Goal: Information Seeking & Learning: Learn about a topic

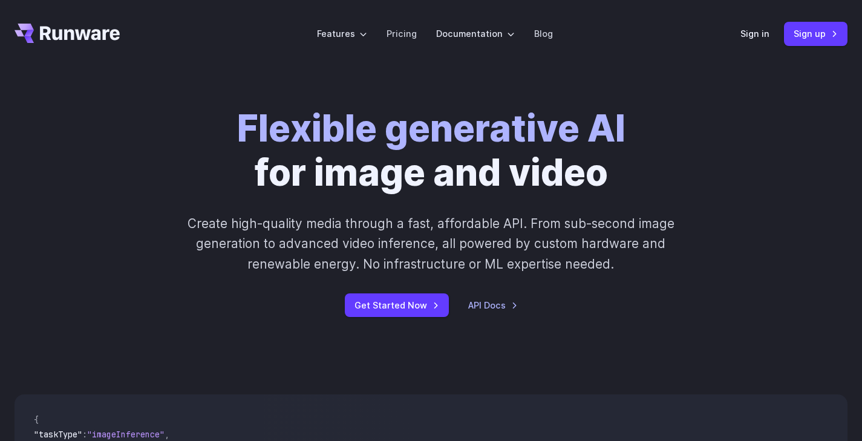
click at [47, 32] on icon "Go to /" at bounding box center [80, 33] width 80 height 14
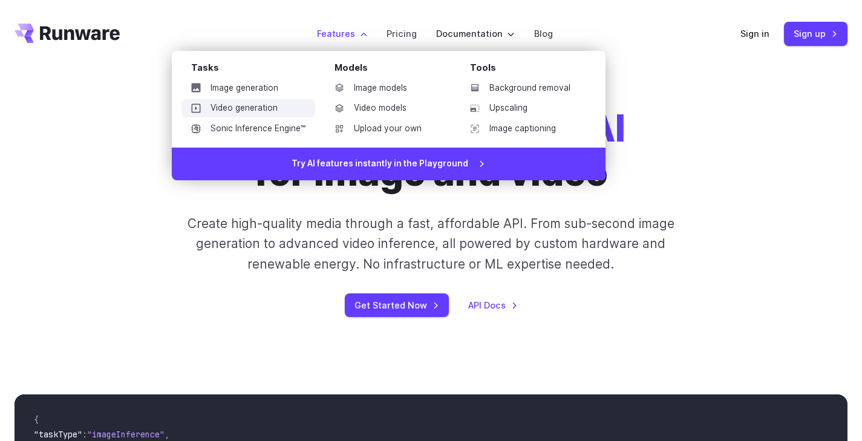
click at [252, 99] on link "Video generation" at bounding box center [248, 108] width 134 height 18
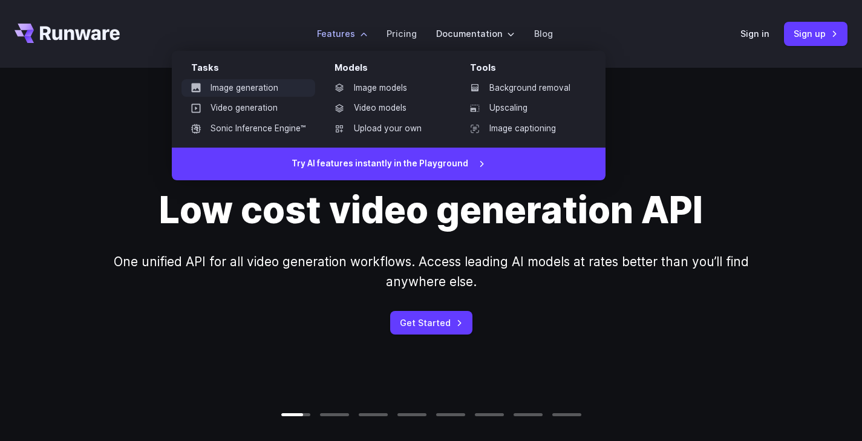
click at [273, 90] on link "Image generation" at bounding box center [248, 88] width 134 height 18
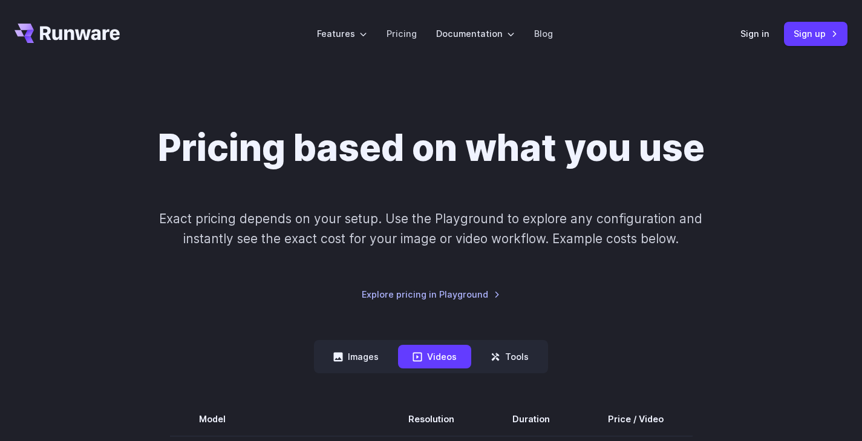
scroll to position [123, 0]
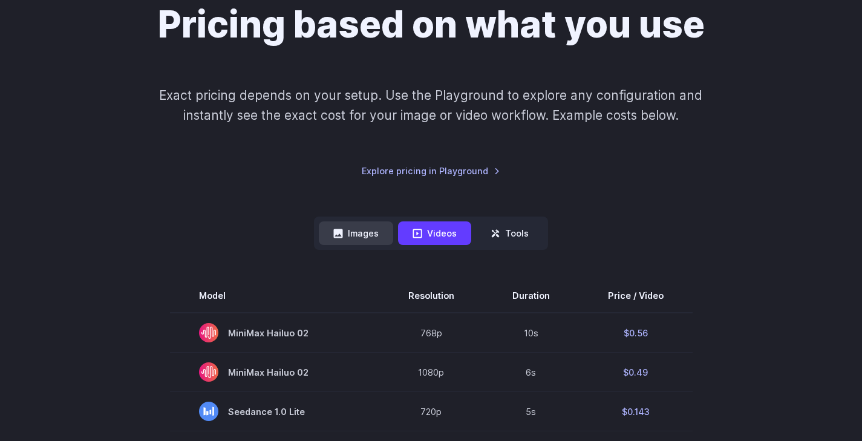
click at [335, 233] on icon at bounding box center [338, 233] width 9 height 9
click at [365, 236] on button "Images" at bounding box center [356, 233] width 74 height 24
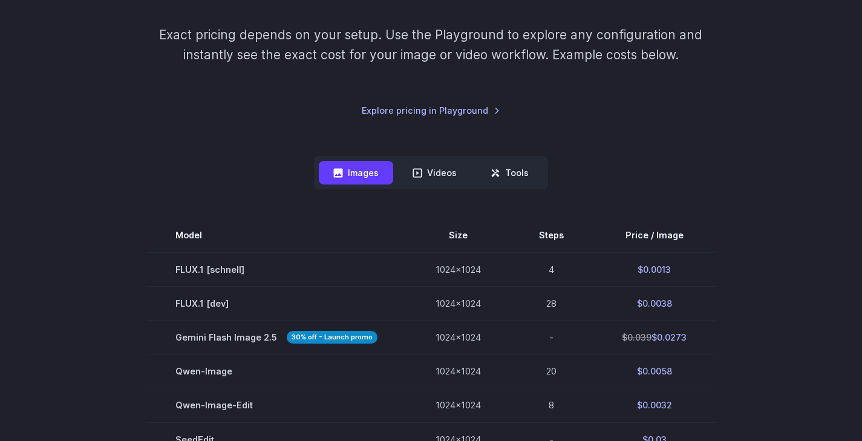
scroll to position [246, 0]
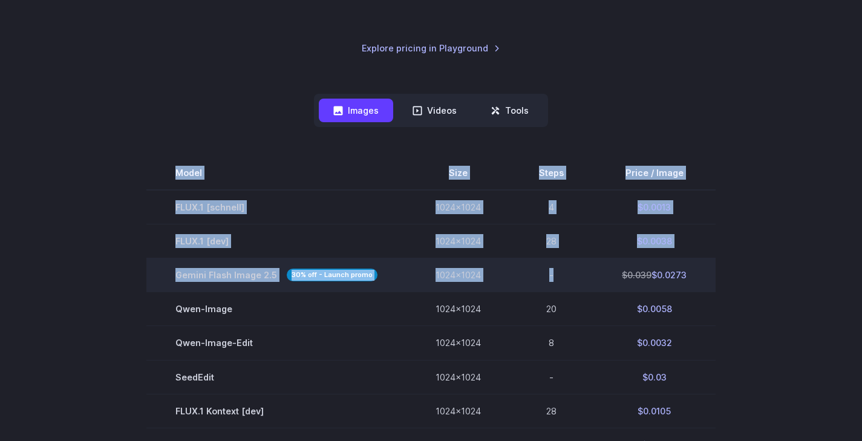
drag, startPoint x: 136, startPoint y: 206, endPoint x: 648, endPoint y: 260, distance: 515.2
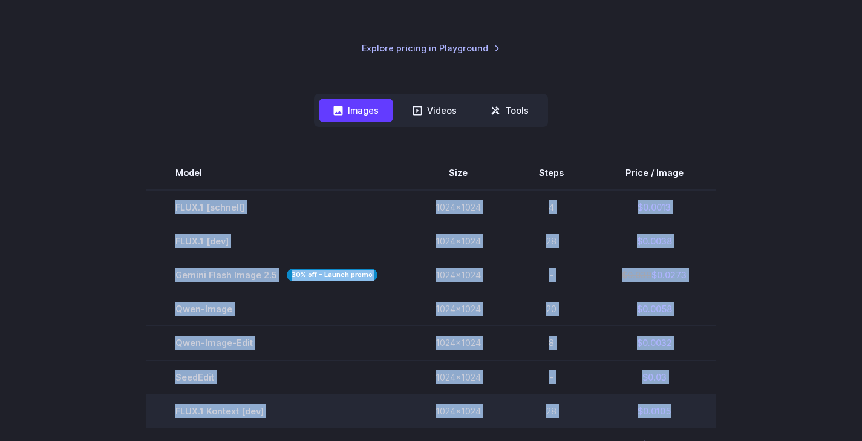
drag, startPoint x: 177, startPoint y: 206, endPoint x: 698, endPoint y: 422, distance: 563.6
copy tbody "FLUX.1 [[PERSON_NAME]] 1024x1024 4 $0.0013 FLUX.1 [dev] 1024x1024 28 $0.0038 Ge…"
